Goal: Transaction & Acquisition: Purchase product/service

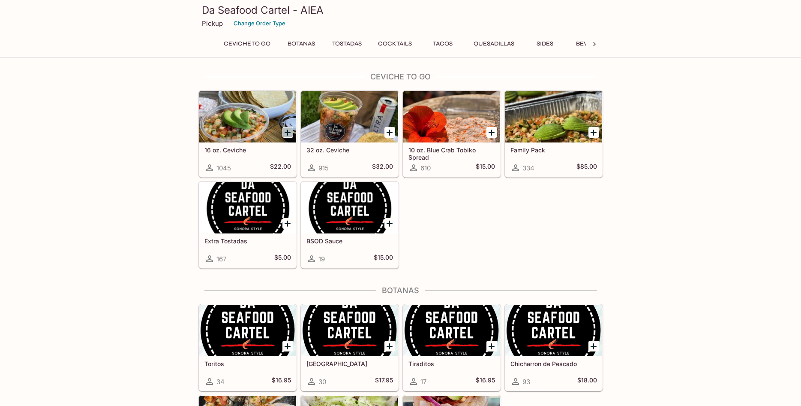
click at [286, 134] on icon "Add 16 oz. Ceviche" at bounding box center [288, 132] width 10 height 10
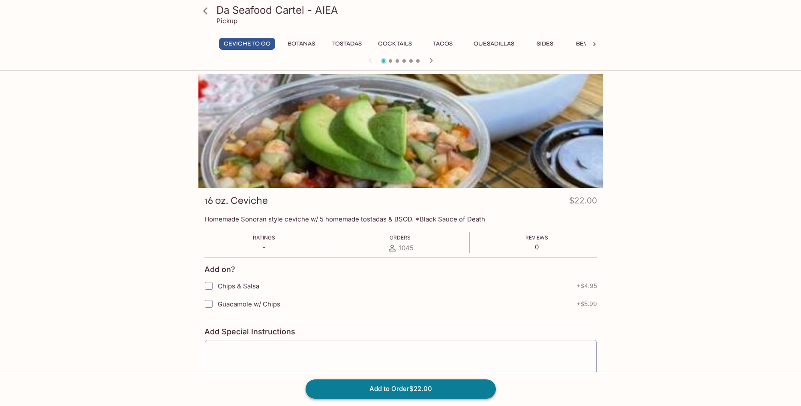
click at [416, 387] on button "Add to Order $22.00" at bounding box center [401, 388] width 190 height 19
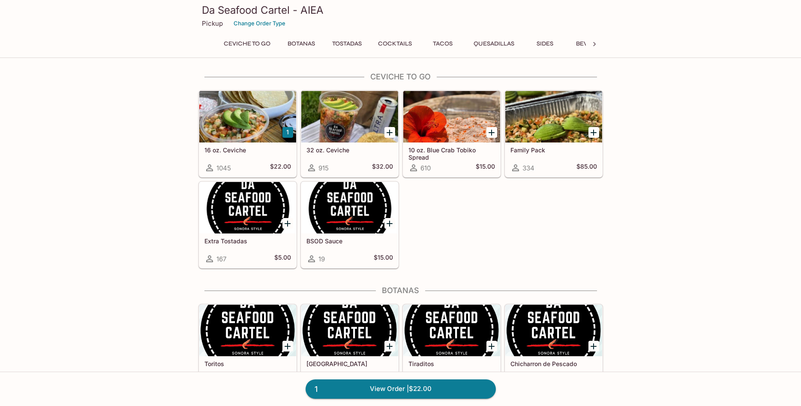
click at [451, 148] on h5 "10 oz. Blue Crab Tobiko Spread" at bounding box center [452, 153] width 87 height 14
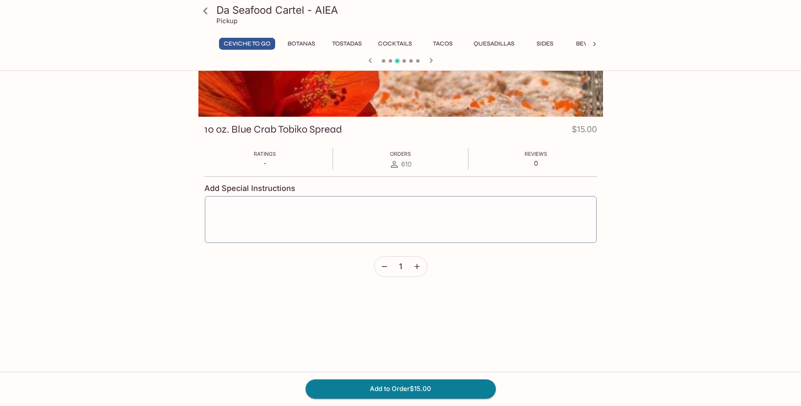
scroll to position [74, 0]
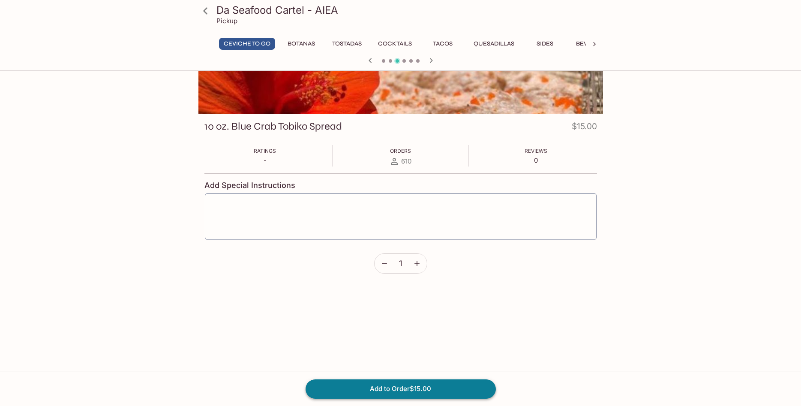
click at [402, 391] on button "Add to Order $15.00" at bounding box center [401, 388] width 190 height 19
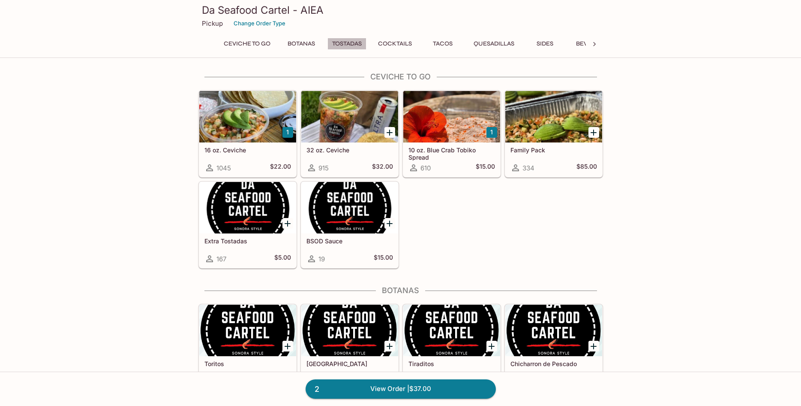
click at [347, 45] on button "Tostadas" at bounding box center [347, 44] width 39 height 12
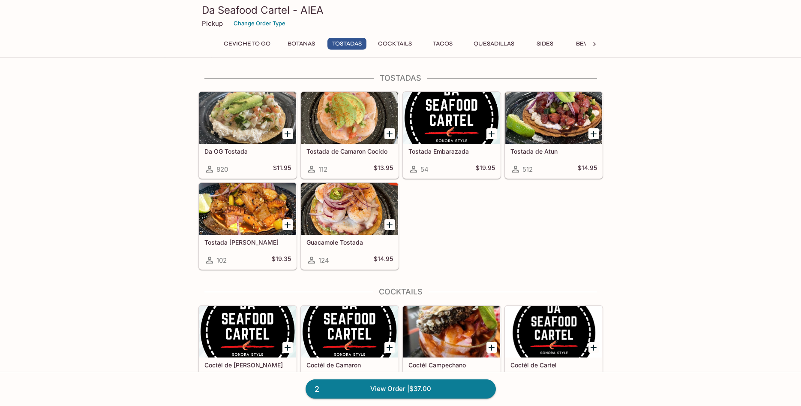
scroll to position [426, 0]
click at [289, 131] on icon "Add Da OG Tostada" at bounding box center [288, 133] width 10 height 10
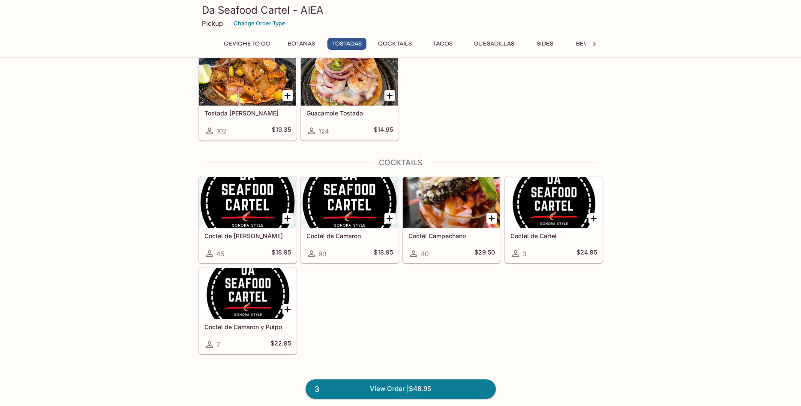
scroll to position [169, 0]
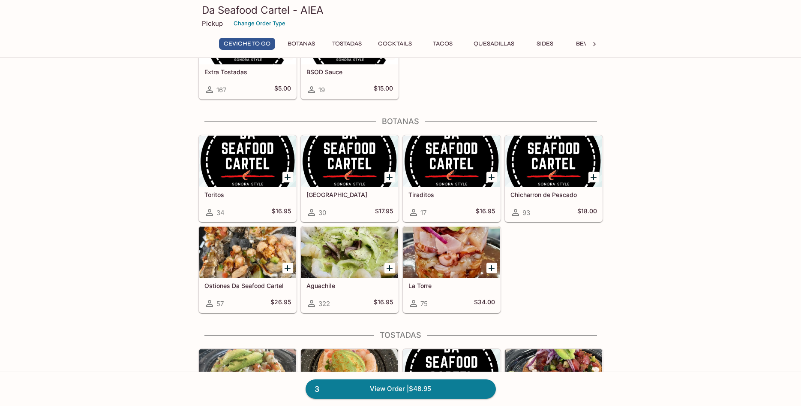
click at [496, 45] on button "Quesadillas" at bounding box center [494, 44] width 50 height 12
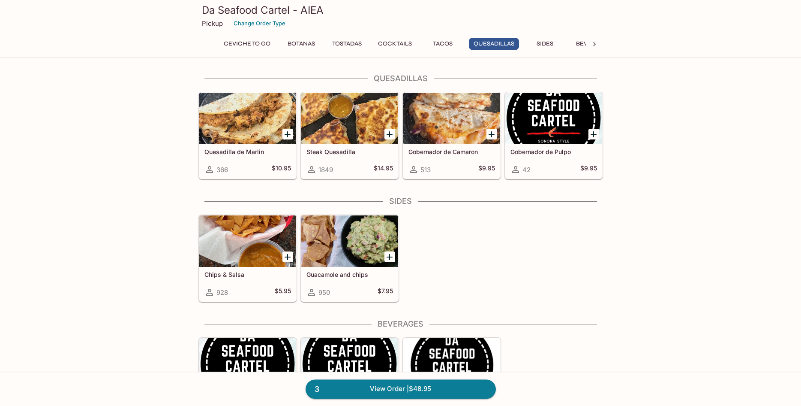
scroll to position [1067, 0]
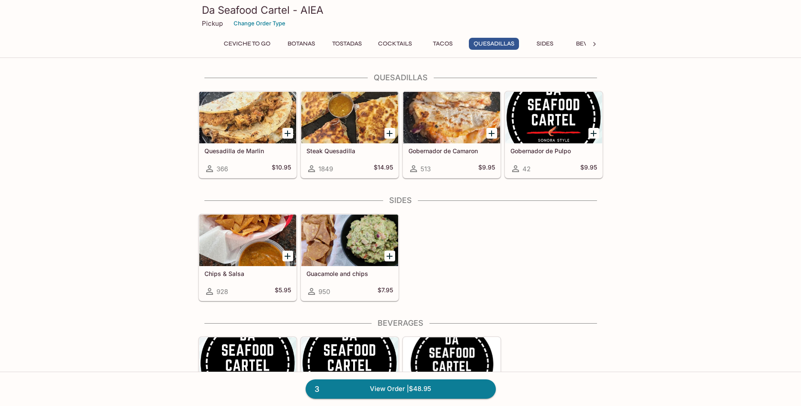
click at [287, 132] on icon "Add Quesadilla de Marlin" at bounding box center [288, 133] width 10 height 10
click at [593, 44] on icon at bounding box center [594, 44] width 9 height 9
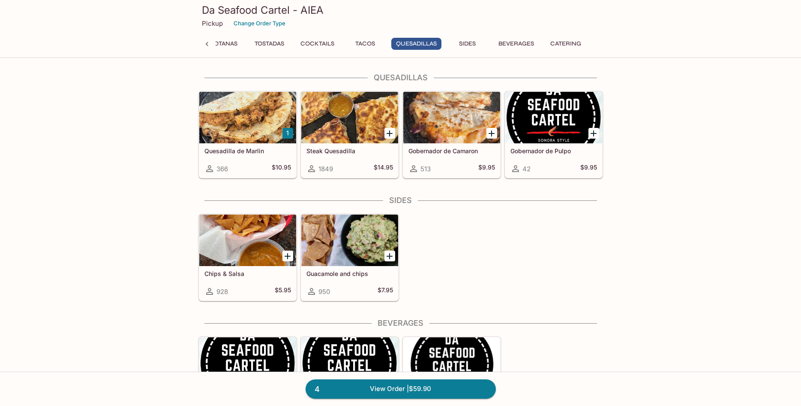
click at [206, 43] on icon at bounding box center [207, 44] width 9 height 9
click at [448, 43] on button "Tacos" at bounding box center [443, 44] width 39 height 12
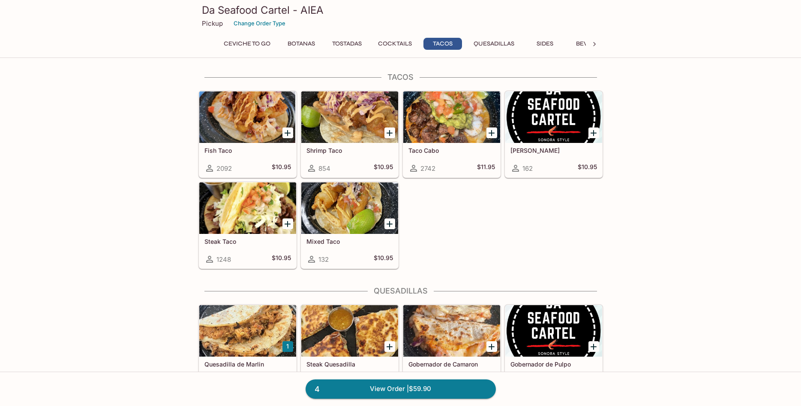
scroll to position [853, 0]
click at [491, 133] on icon "Add Taco Cabo" at bounding box center [492, 133] width 6 height 6
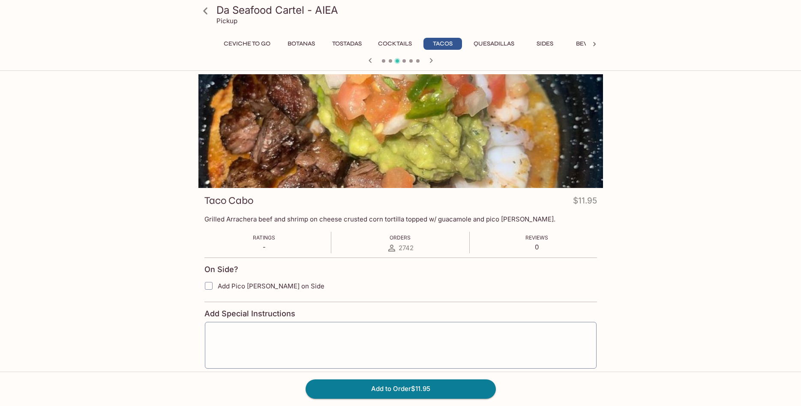
click at [208, 286] on input "Add Pico [PERSON_NAME] on Side" at bounding box center [208, 285] width 17 height 17
checkbox input "true"
click at [396, 390] on button "Add to Order $11.95" at bounding box center [401, 388] width 190 height 19
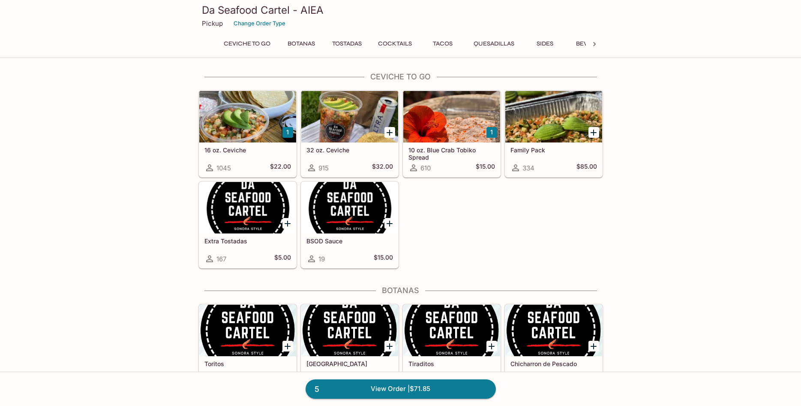
click at [447, 41] on button "Tacos" at bounding box center [443, 44] width 39 height 12
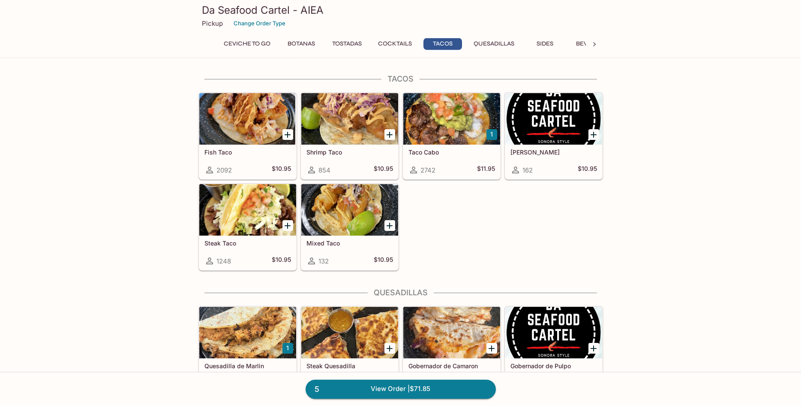
scroll to position [853, 0]
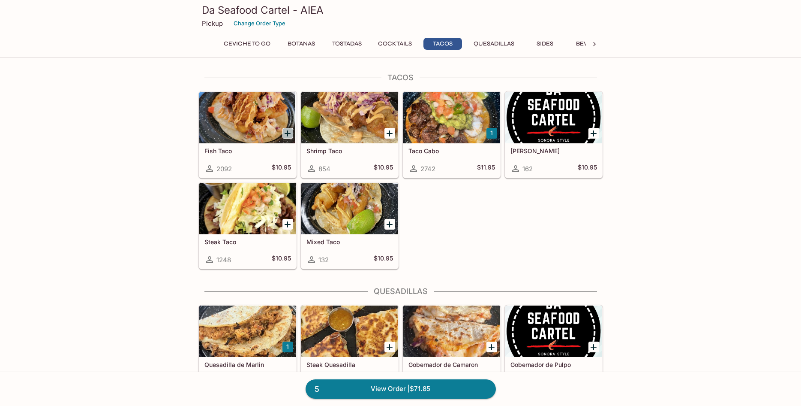
click at [287, 133] on icon "Add Fish Taco" at bounding box center [288, 133] width 6 height 6
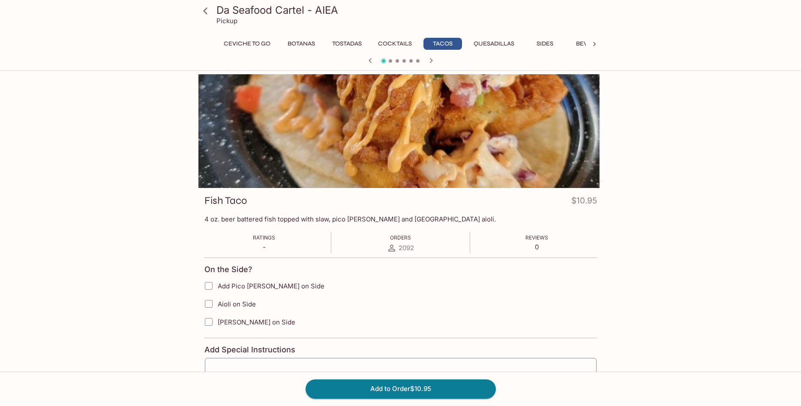
click at [210, 286] on input "Add Pico [PERSON_NAME] on Side" at bounding box center [208, 285] width 17 height 17
checkbox input "true"
click at [212, 307] on input "Aioli on Side" at bounding box center [208, 303] width 17 height 17
checkbox input "true"
click at [212, 319] on input "[PERSON_NAME] on Side" at bounding box center [208, 321] width 17 height 17
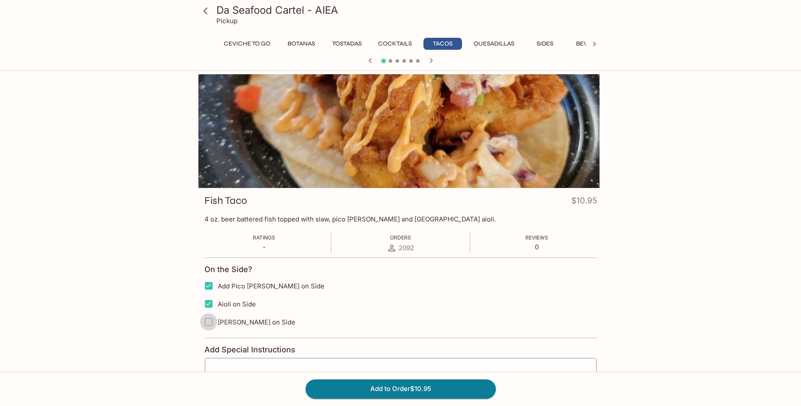
checkbox input "true"
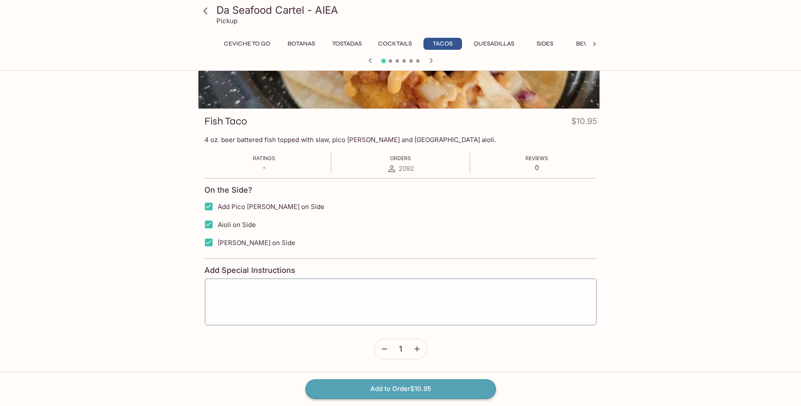
click at [439, 391] on button "Add to Order $10.95" at bounding box center [401, 388] width 190 height 19
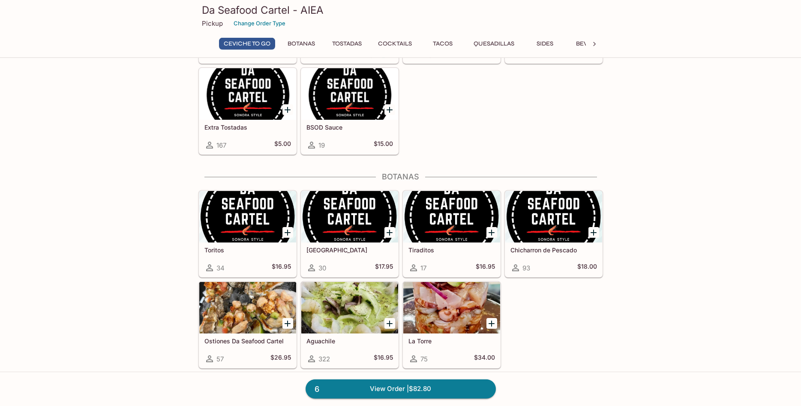
scroll to position [129, 0]
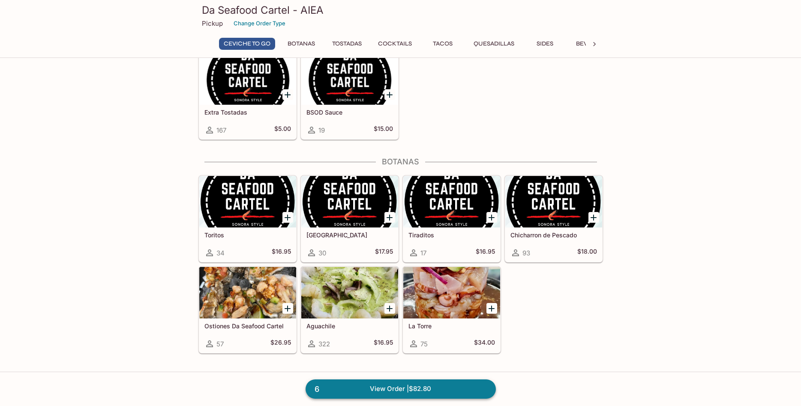
click at [420, 385] on link "6 View Order | $82.80" at bounding box center [401, 388] width 190 height 19
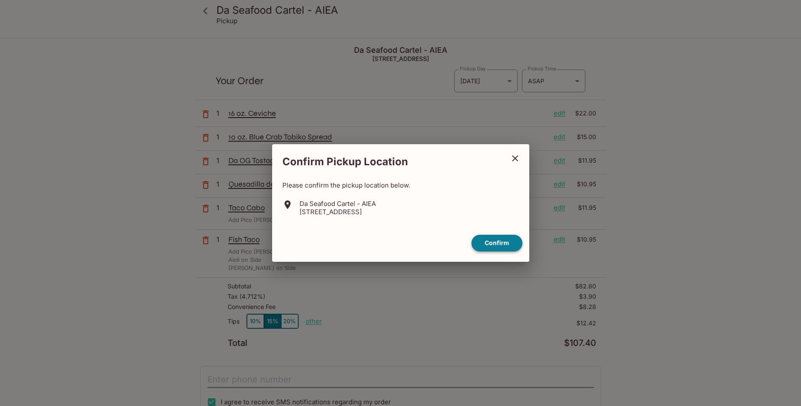
click at [487, 244] on button "Confirm" at bounding box center [497, 243] width 51 height 17
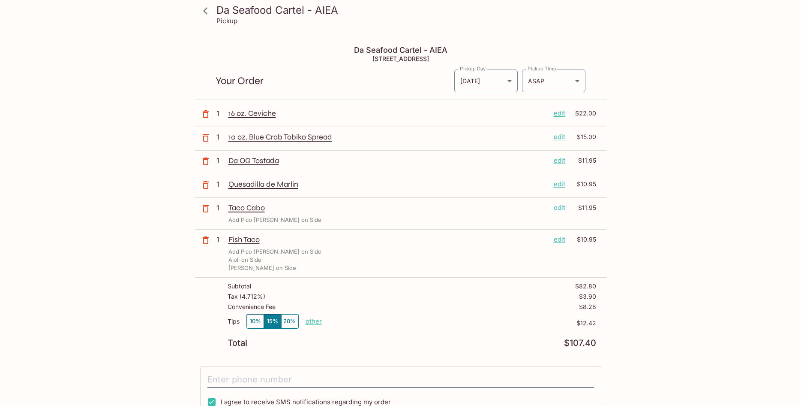
click at [207, 12] on icon at bounding box center [205, 10] width 15 height 15
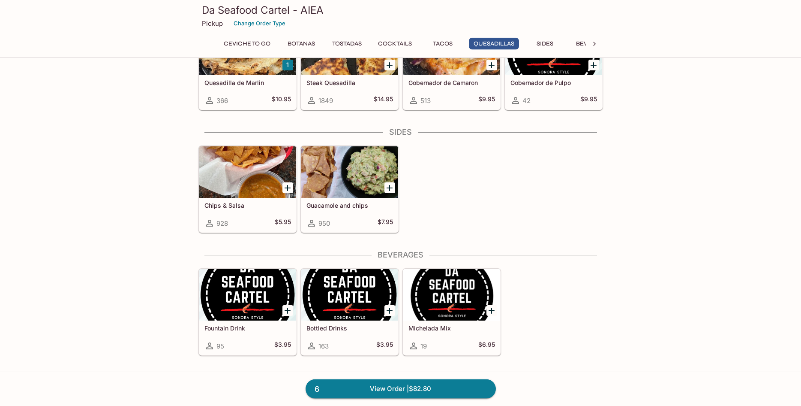
scroll to position [1158, 0]
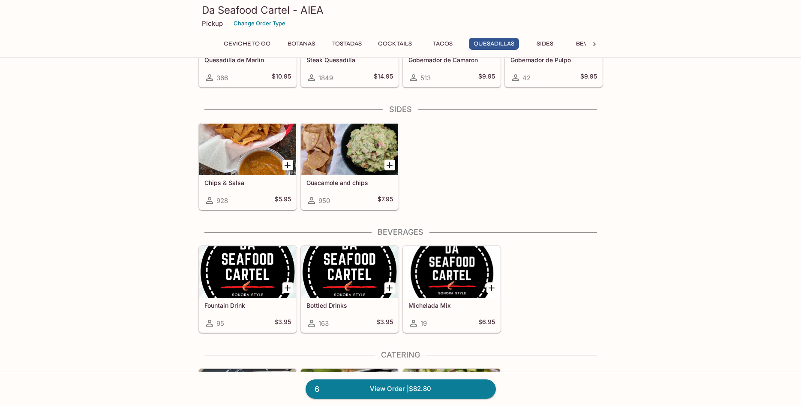
click at [388, 166] on icon "Add Guacamole and chips" at bounding box center [390, 165] width 10 height 10
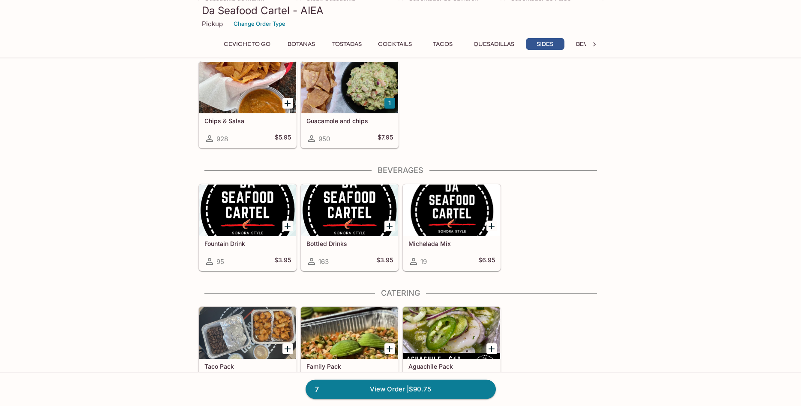
scroll to position [1250, 0]
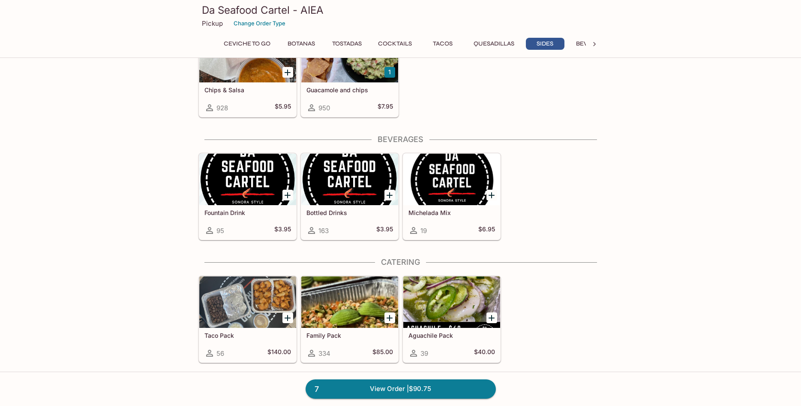
click at [337, 319] on div at bounding box center [349, 301] width 97 height 51
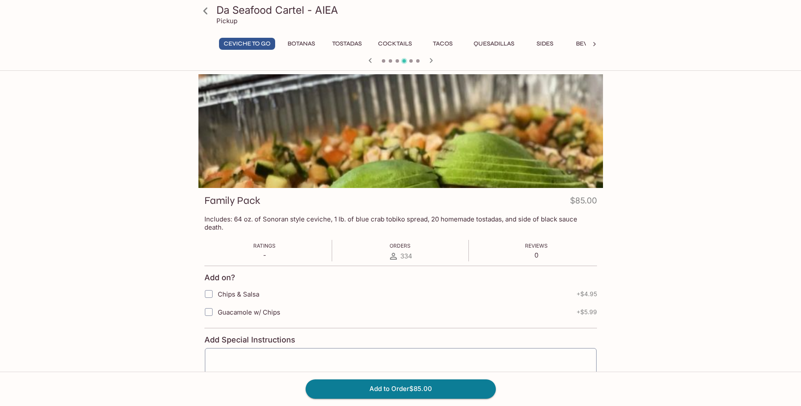
click at [206, 9] on icon at bounding box center [205, 10] width 4 height 7
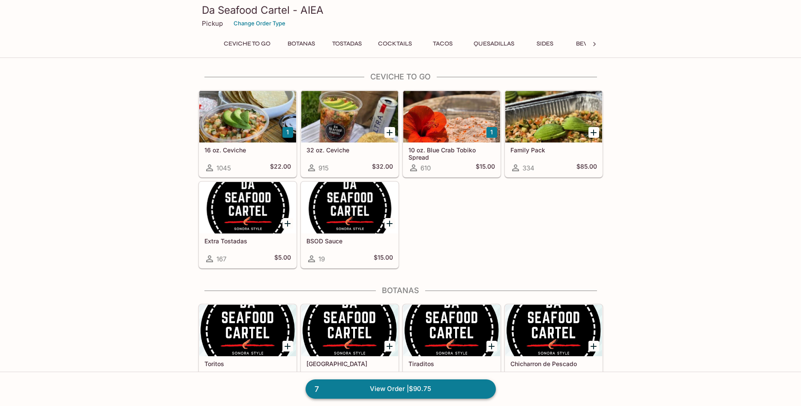
click at [457, 391] on link "7 View Order | $90.75" at bounding box center [401, 388] width 190 height 19
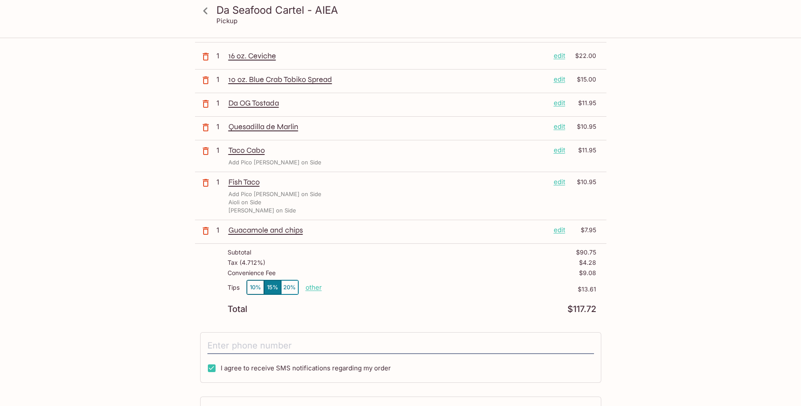
scroll to position [129, 0]
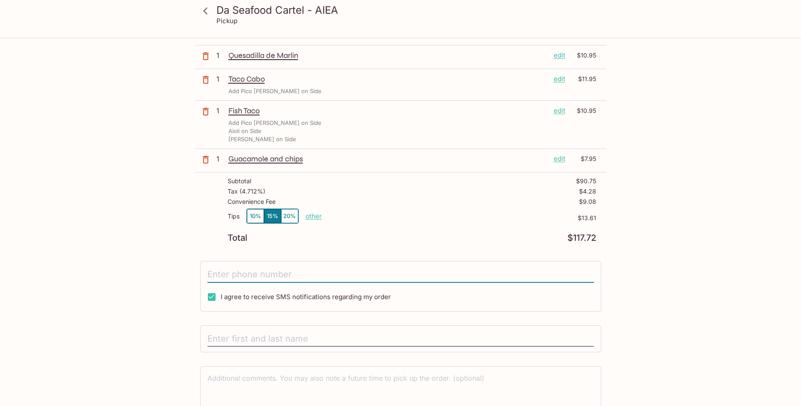
click at [243, 271] on input "tel" at bounding box center [401, 274] width 387 height 16
type input "[PHONE_NUMBER]"
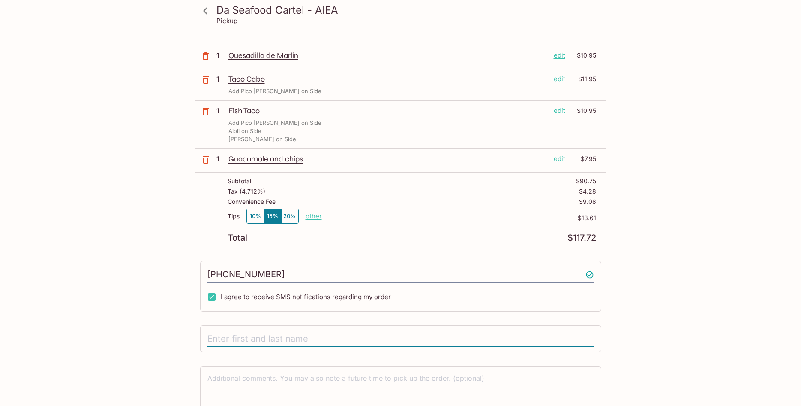
click at [370, 340] on input "text" at bounding box center [401, 339] width 387 height 16
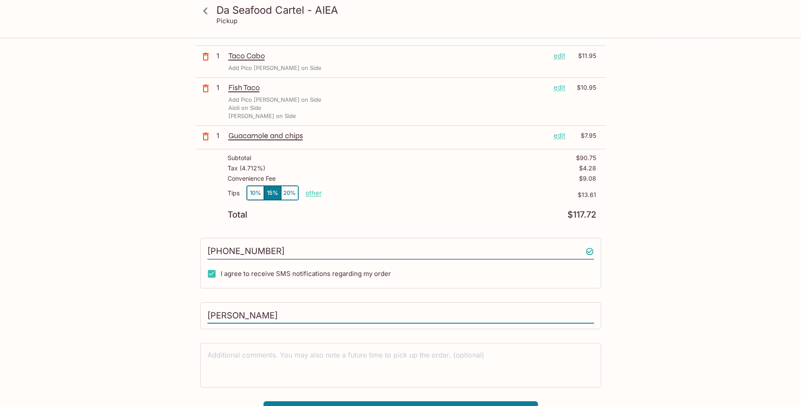
scroll to position [169, 0]
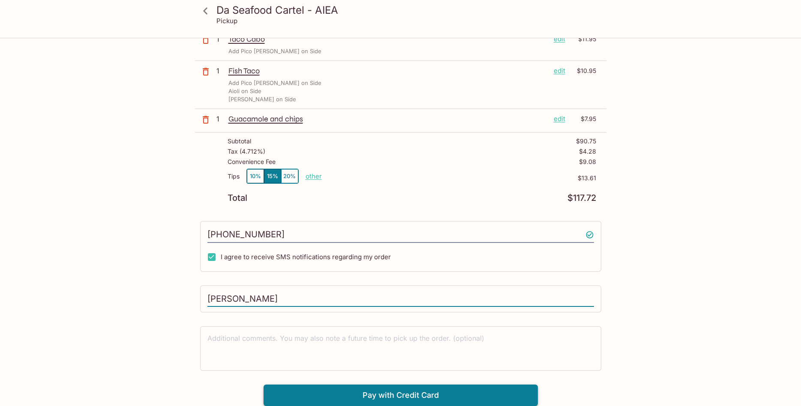
type input "[PERSON_NAME]"
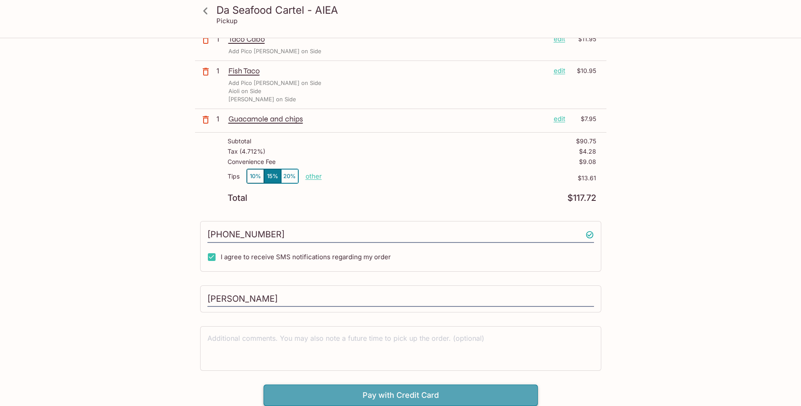
click at [421, 394] on button "Pay with Credit Card" at bounding box center [401, 394] width 274 height 21
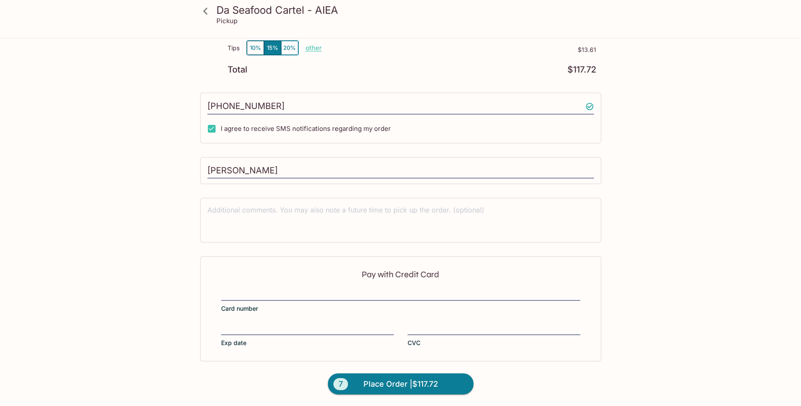
scroll to position [297, 0]
click at [412, 385] on span "Place Order | $117.72" at bounding box center [401, 383] width 75 height 14
